Goal: Register for event/course

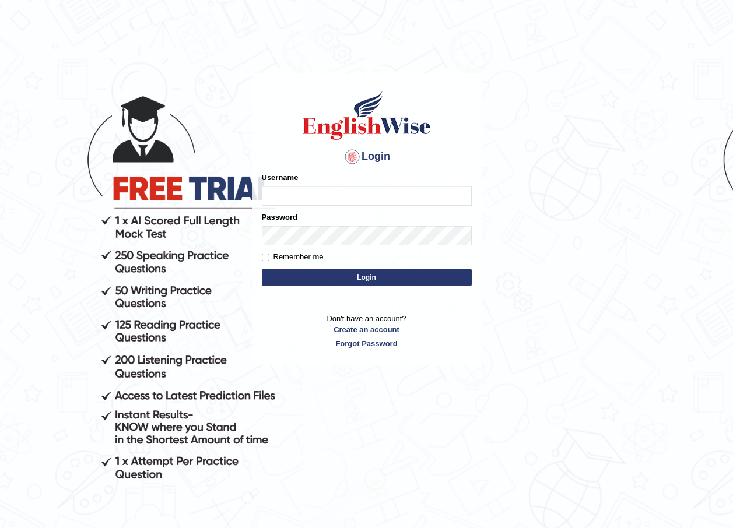
click at [637, 234] on body "Login Please fix the following errors: Username Password Remember me Login Don'…" at bounding box center [366, 301] width 733 height 528
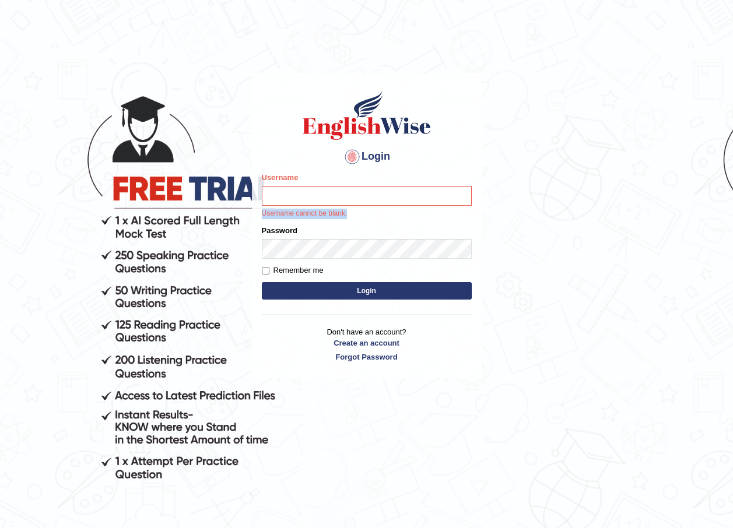
drag, startPoint x: 415, startPoint y: 206, endPoint x: 416, endPoint y: 192, distance: 14.0
click at [419, 190] on div "Username Username cannot be blank." at bounding box center [367, 195] width 210 height 47
click at [406, 196] on input "Username" at bounding box center [367, 196] width 210 height 20
type input "annifred_parramatta"
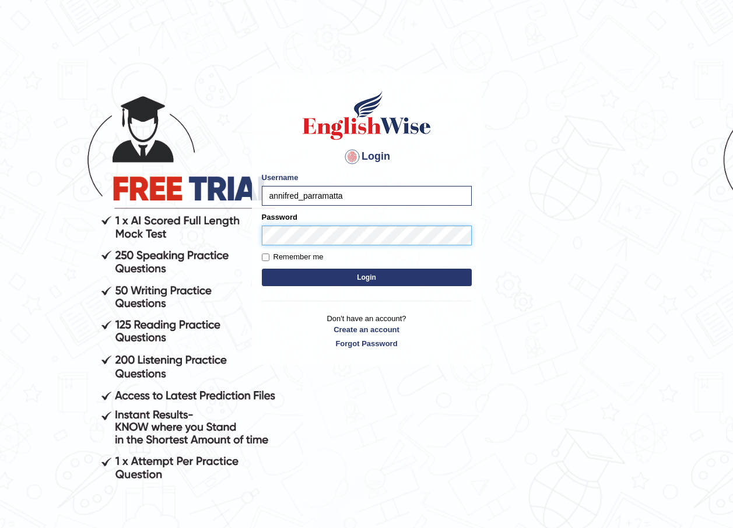
click at [262, 269] on button "Login" at bounding box center [367, 277] width 210 height 17
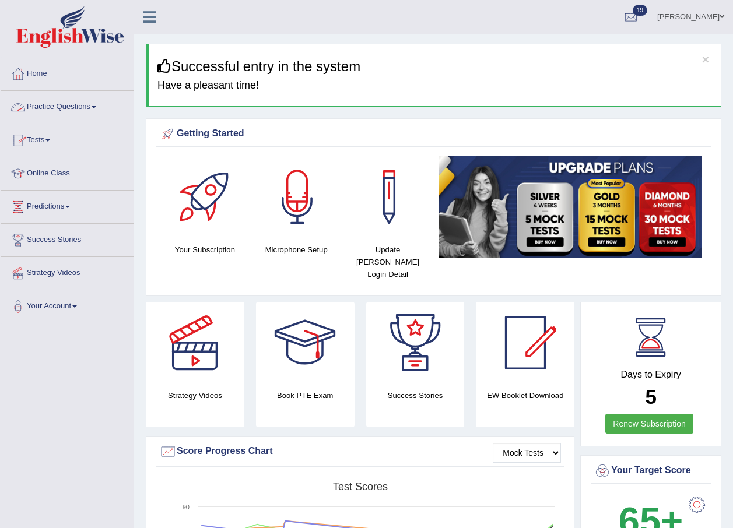
click at [71, 104] on link "Practice Questions" at bounding box center [67, 105] width 133 height 29
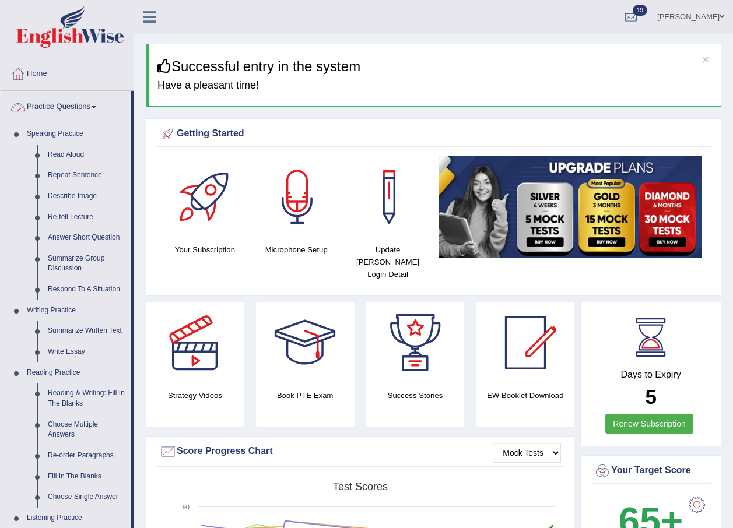
click at [84, 113] on link "Practice Questions" at bounding box center [66, 105] width 130 height 29
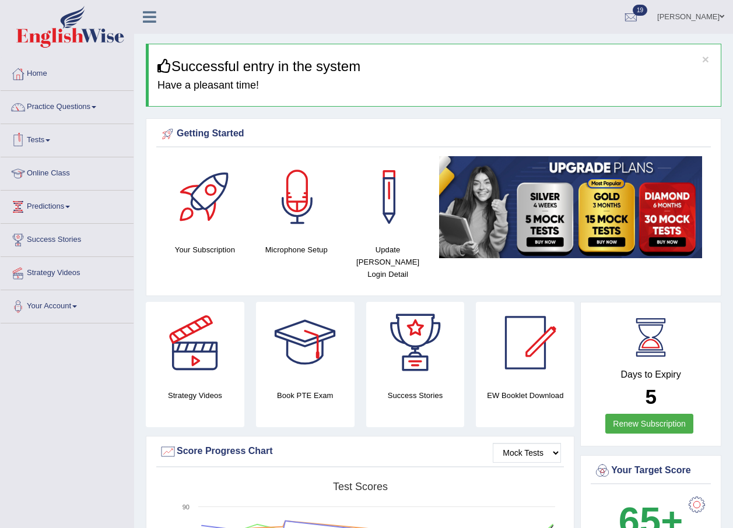
click at [52, 138] on link "Tests" at bounding box center [67, 138] width 133 height 29
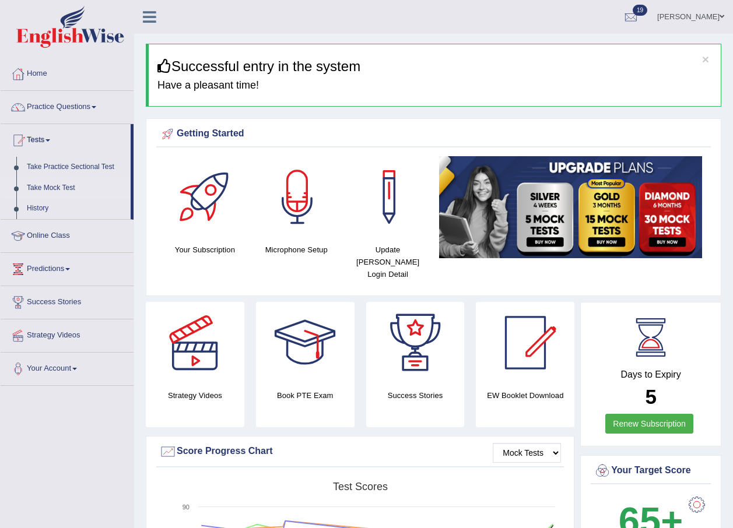
click at [61, 185] on link "Take Mock Test" at bounding box center [76, 188] width 109 height 21
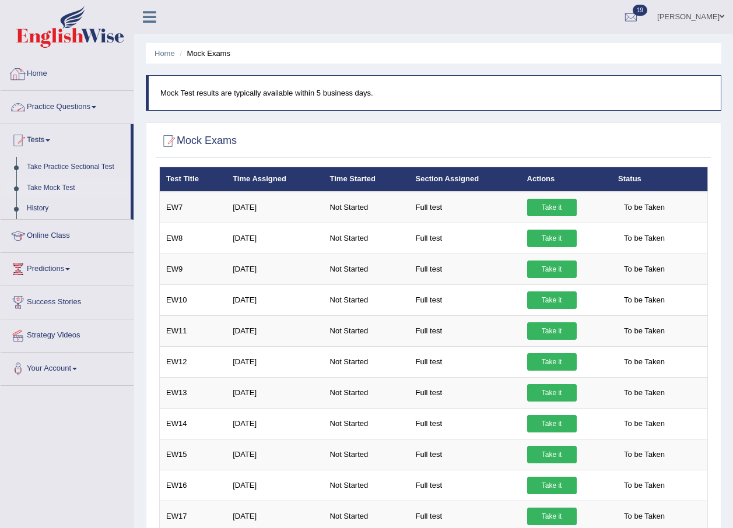
click at [34, 73] on link "Home" at bounding box center [67, 72] width 133 height 29
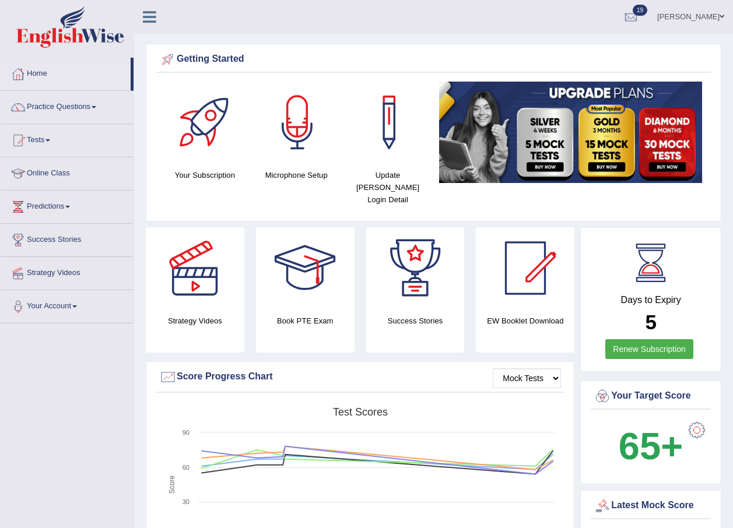
click at [283, 127] on div at bounding box center [298, 123] width 82 height 82
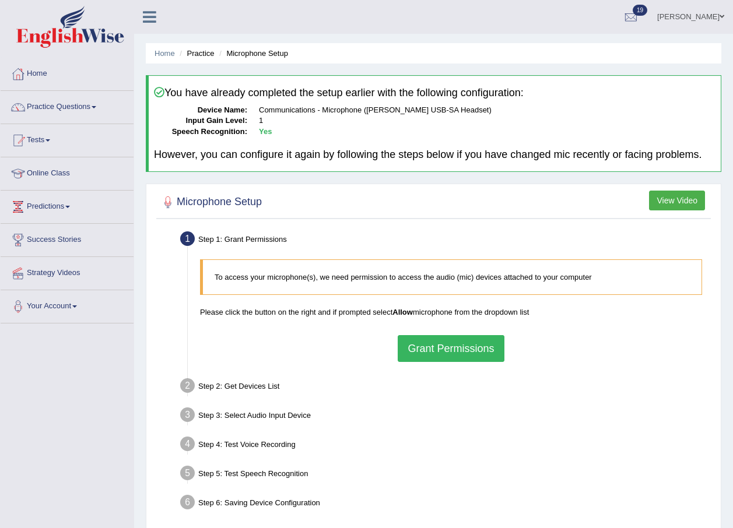
click at [457, 349] on button "Grant Permissions" at bounding box center [451, 348] width 106 height 27
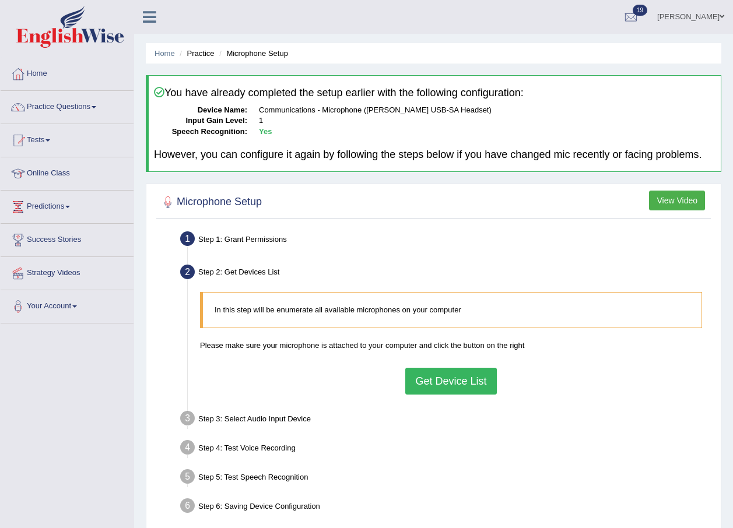
click at [437, 378] on button "Get Device List" at bounding box center [450, 381] width 91 height 27
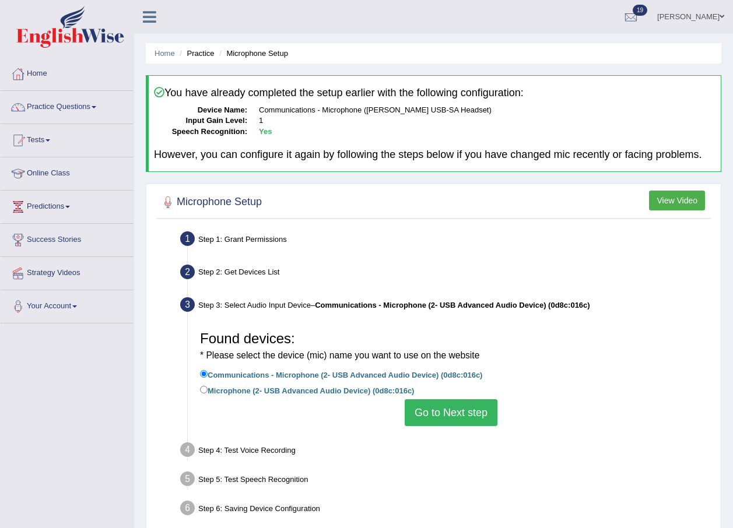
click at [439, 411] on button "Go to Next step" at bounding box center [451, 412] width 93 height 27
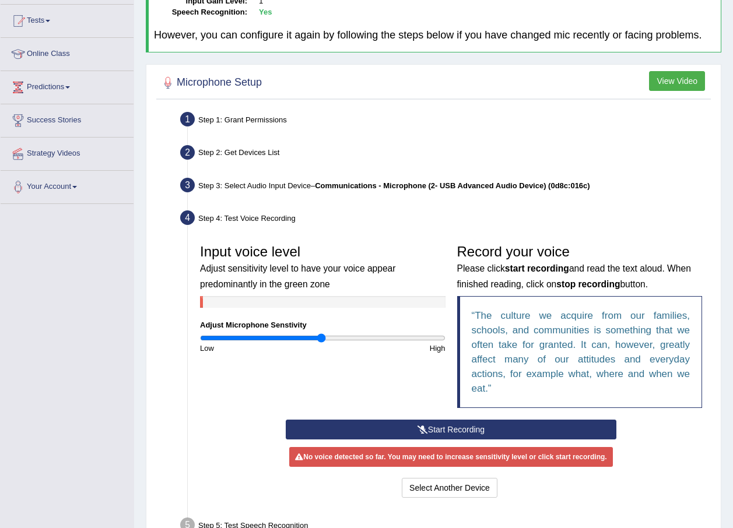
scroll to position [220, 0]
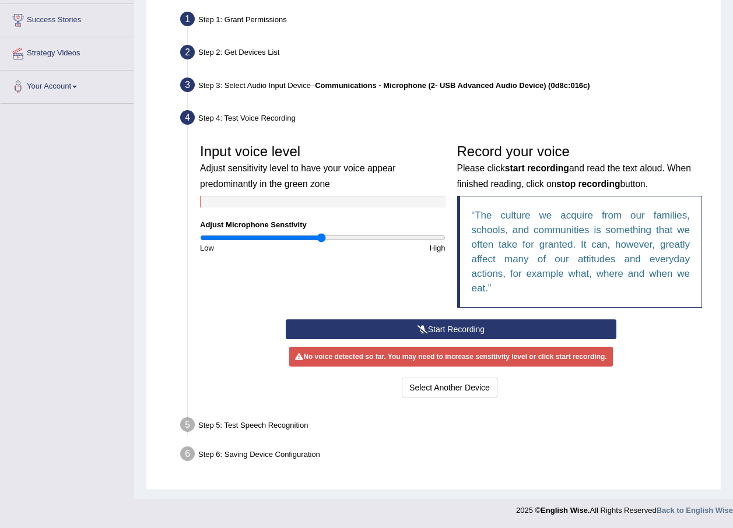
click at [363, 329] on button "Start Recording" at bounding box center [451, 330] width 331 height 20
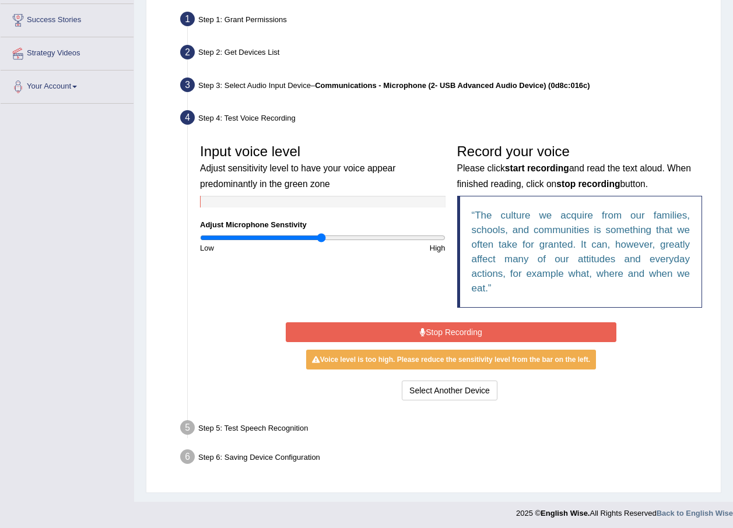
click at [384, 334] on button "Stop Recording" at bounding box center [451, 332] width 331 height 20
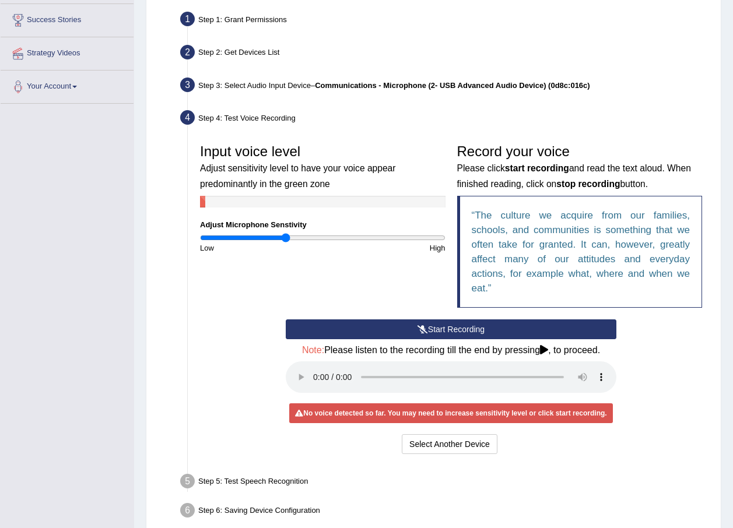
drag, startPoint x: 325, startPoint y: 237, endPoint x: 286, endPoint y: 244, distance: 39.0
type input "0.7"
click at [286, 243] on input "range" at bounding box center [322, 237] width 245 height 9
click at [379, 326] on button "Start Recording" at bounding box center [451, 330] width 331 height 20
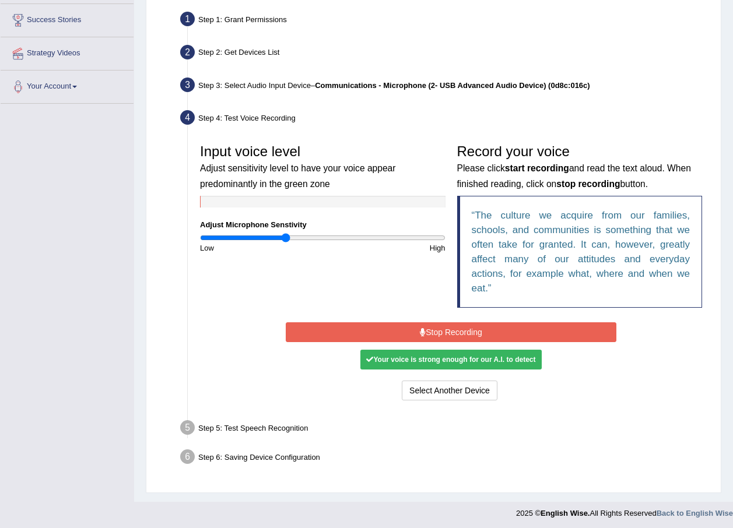
click at [384, 328] on button "Stop Recording" at bounding box center [451, 332] width 331 height 20
click at [384, 334] on button "Stop Recording" at bounding box center [451, 332] width 331 height 20
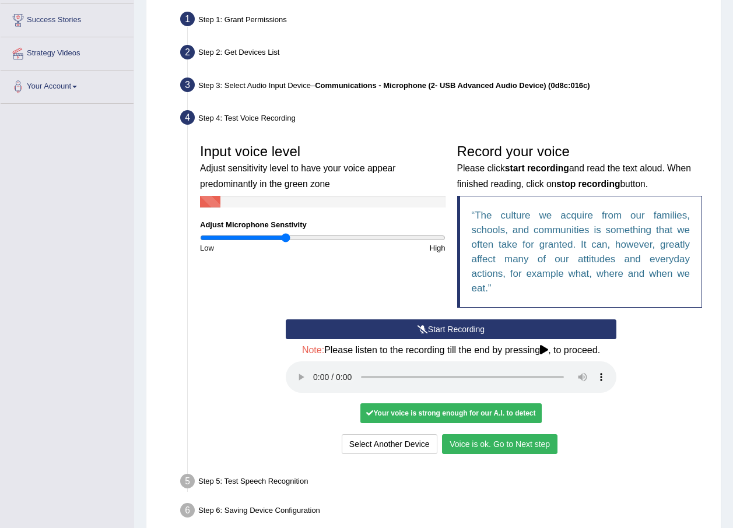
click at [490, 443] on button "Voice is ok. Go to Next step" at bounding box center [499, 444] width 115 height 20
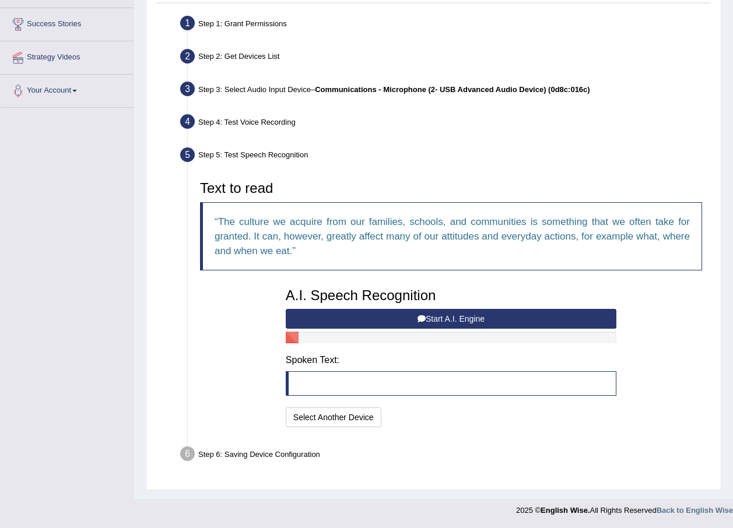
scroll to position [216, 0]
click at [443, 320] on button "Start A.I. Engine" at bounding box center [451, 319] width 331 height 20
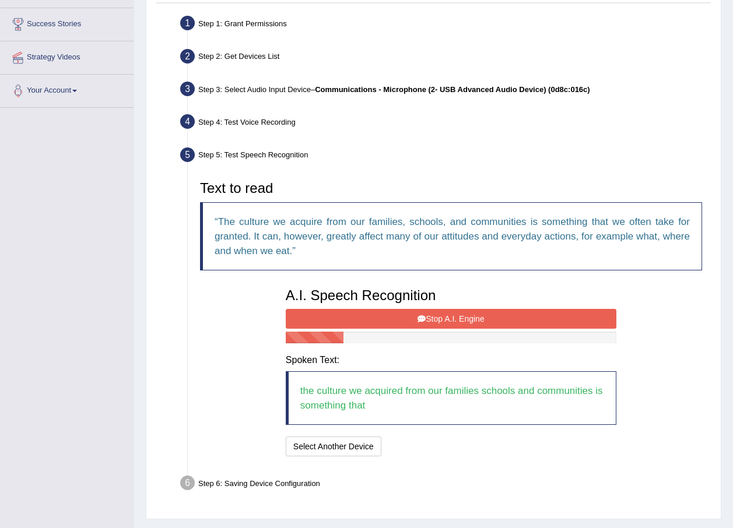
click at [447, 317] on button "Stop A.I. Engine" at bounding box center [451, 319] width 331 height 20
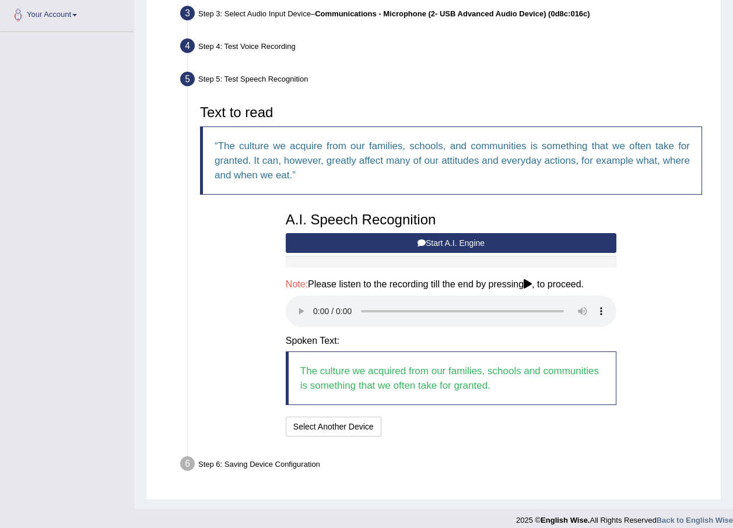
scroll to position [301, 0]
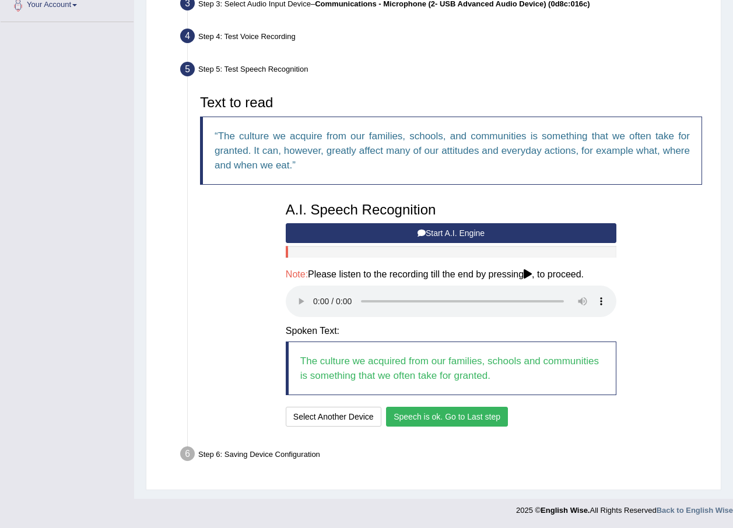
click at [419, 416] on button "Speech is ok. Go to Last step" at bounding box center [447, 417] width 122 height 20
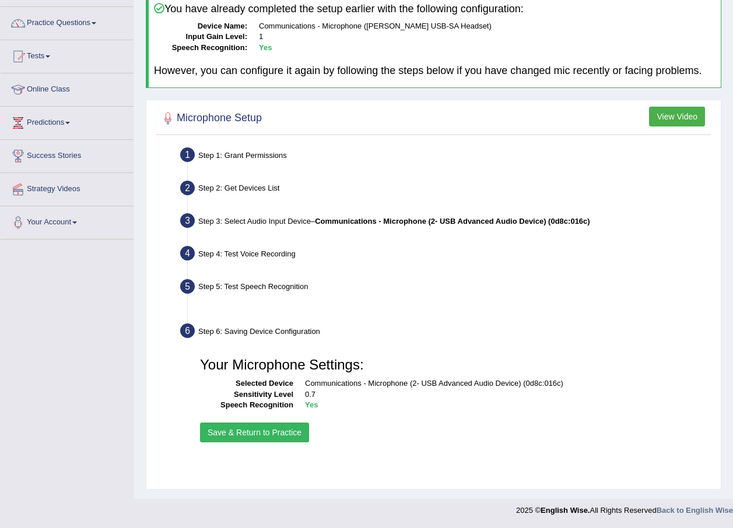
scroll to position [84, 0]
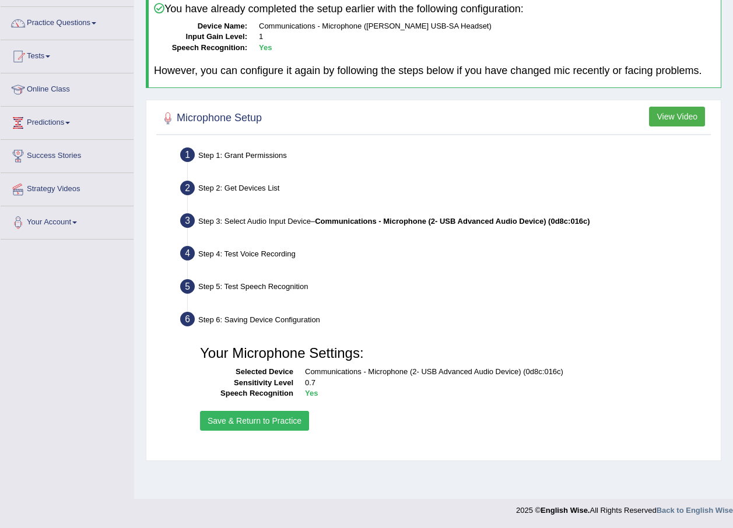
click at [289, 417] on button "Save & Return to Practice" at bounding box center [254, 421] width 109 height 20
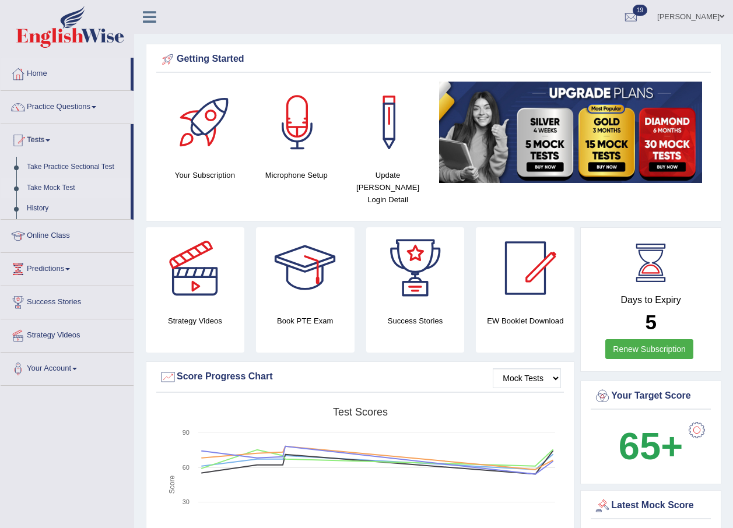
click at [65, 186] on link "Take Mock Test" at bounding box center [76, 188] width 109 height 21
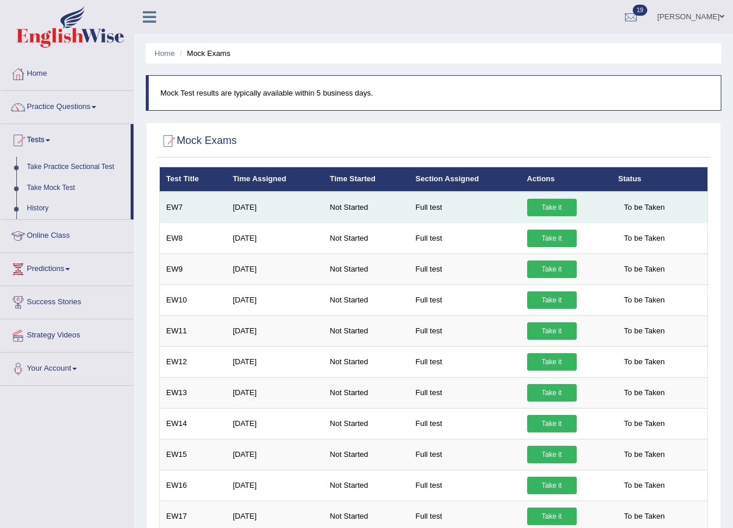
click at [557, 212] on link "Take it" at bounding box center [552, 207] width 50 height 17
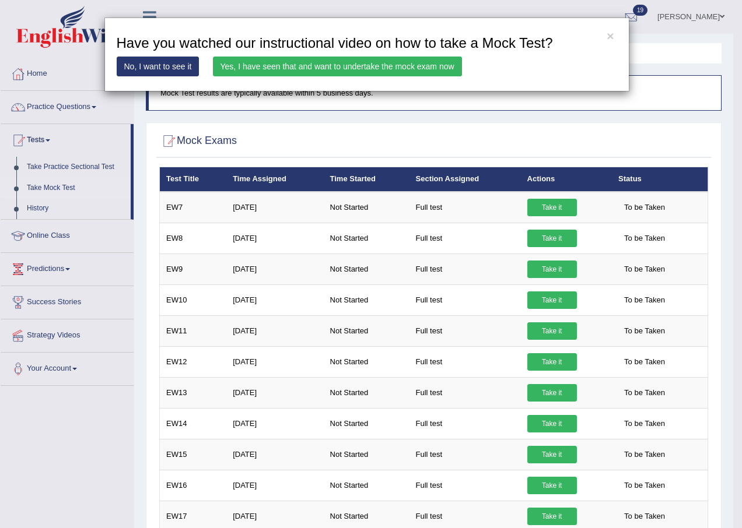
click at [419, 72] on link "Yes, I have seen that and want to undertake the mock exam now" at bounding box center [337, 67] width 249 height 20
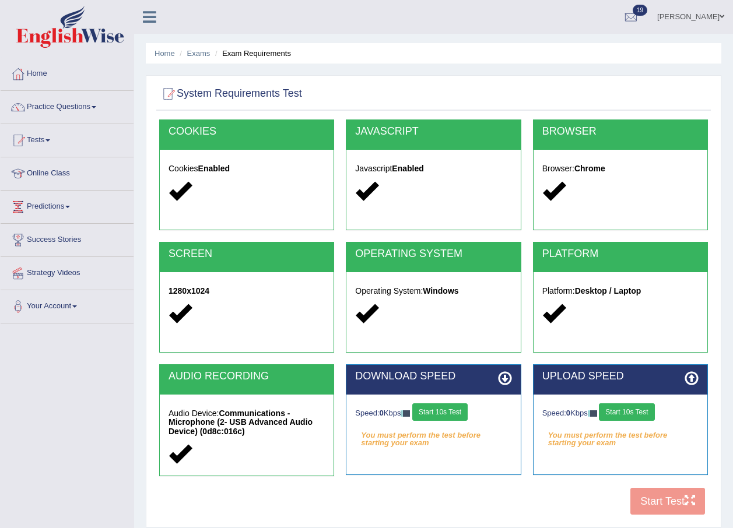
click at [466, 411] on button "Start 10s Test" at bounding box center [439, 412] width 55 height 17
click at [636, 413] on button "Start 10s Test" at bounding box center [626, 412] width 55 height 17
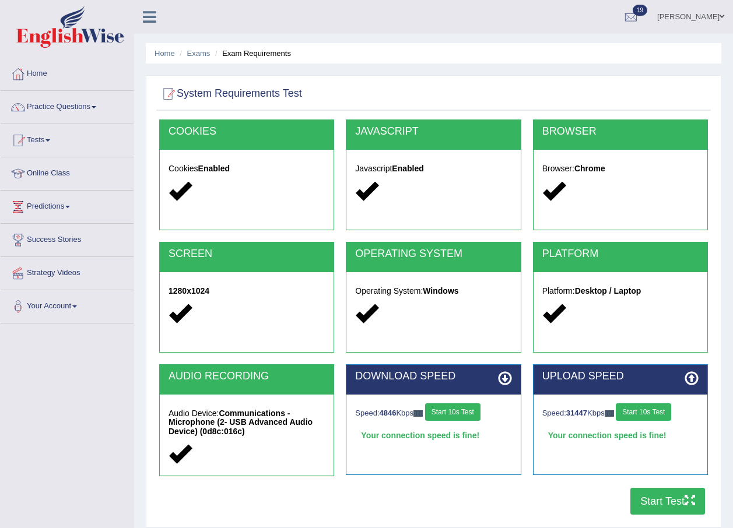
click at [655, 504] on button "Start Test" at bounding box center [667, 501] width 75 height 27
